Goal: Ask a question

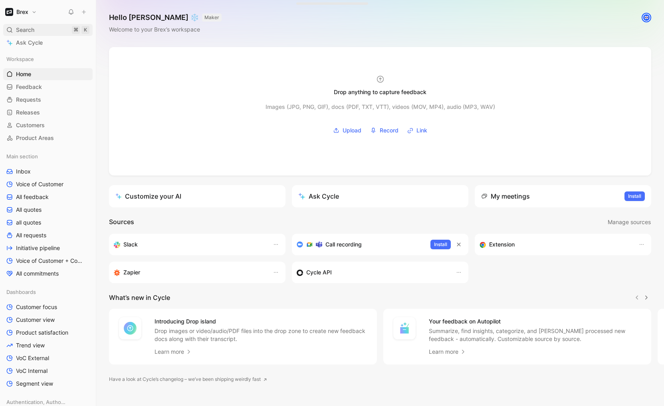
click at [25, 26] on span "Search" at bounding box center [25, 30] width 18 height 10
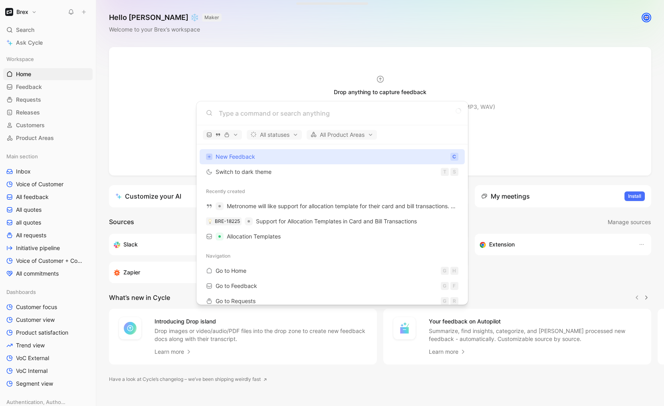
click at [32, 43] on body "Brex Search ⌘ K Ask Cycle Workspace Home G then H Feedback G then F Requests G …" at bounding box center [332, 203] width 664 height 406
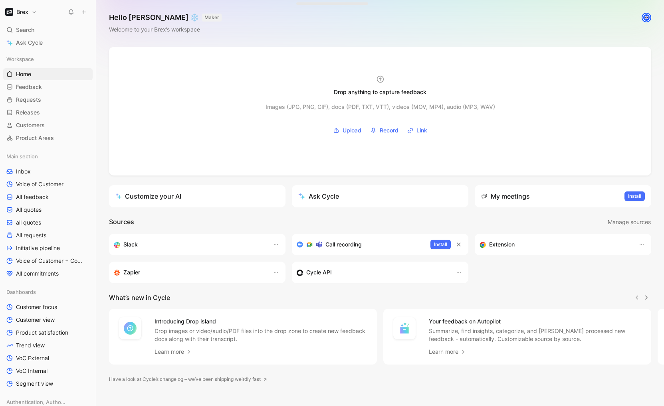
click at [32, 43] on span "Ask Cycle" at bounding box center [29, 43] width 27 height 10
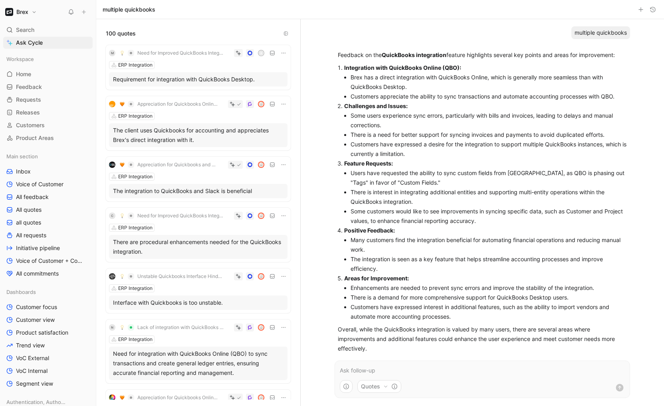
scroll to position [14, 0]
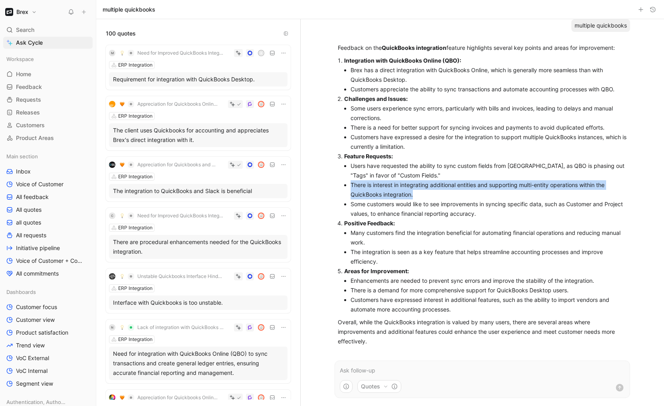
drag, startPoint x: 421, startPoint y: 193, endPoint x: 351, endPoint y: 183, distance: 70.5
click at [351, 183] on li "There is interest in integrating additional entities and supporting multi-entit…" at bounding box center [488, 189] width 276 height 19
copy li "There is interest in integrating additional entities and supporting multi-entit…"
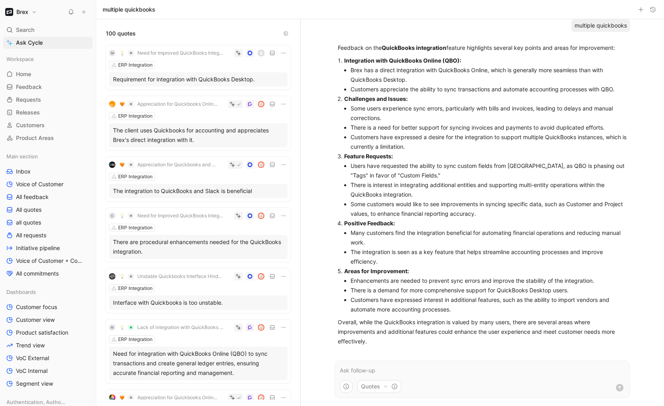
click at [382, 372] on p at bounding box center [482, 371] width 285 height 10
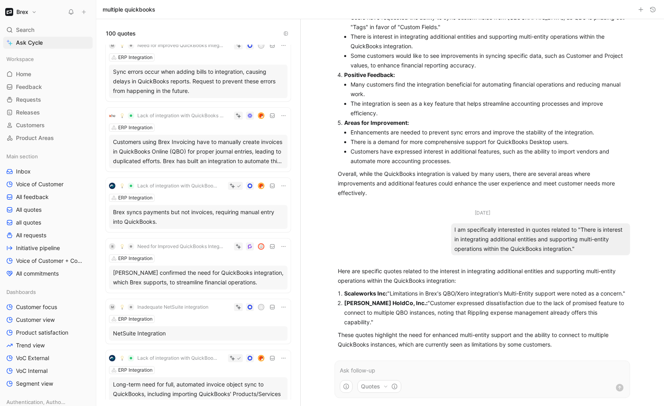
scroll to position [656, 0]
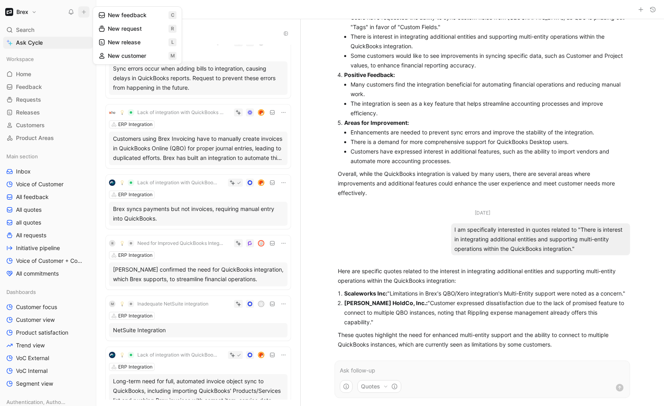
click at [122, 17] on button "New feedback c" at bounding box center [137, 15] width 85 height 14
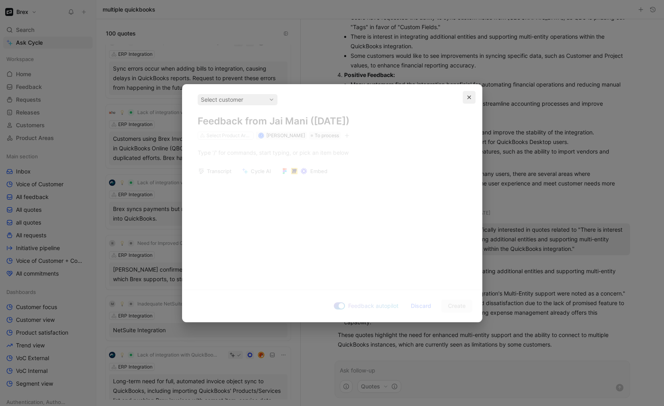
click at [468, 97] on icon "button" at bounding box center [469, 97] width 4 height 4
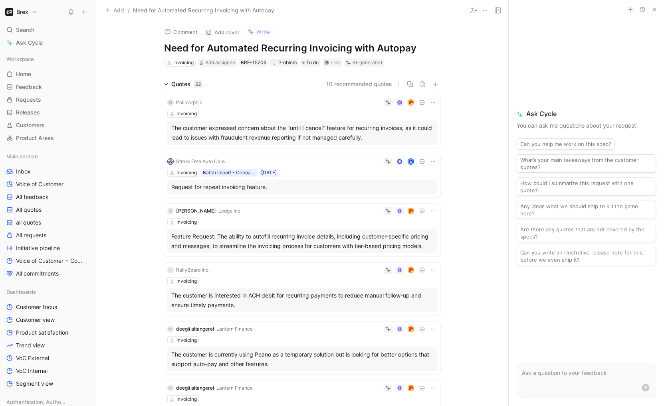
click at [350, 162] on div "S" at bounding box center [332, 162] width 209 height 8
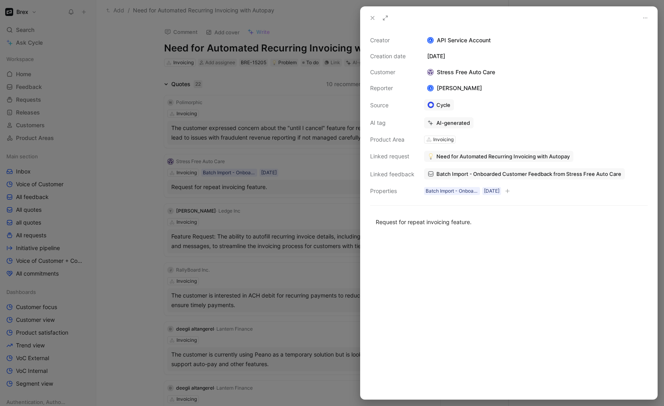
click at [133, 206] on div at bounding box center [332, 203] width 664 height 406
